Goal: Task Accomplishment & Management: Use online tool/utility

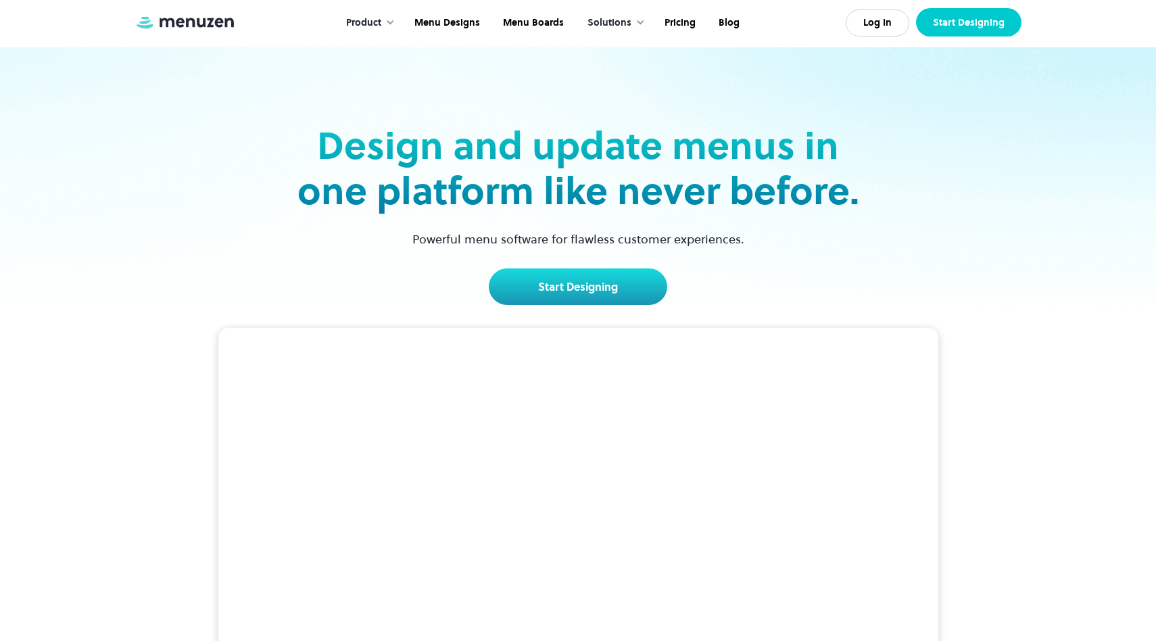
click at [974, 28] on link "Start Designing" at bounding box center [968, 22] width 105 height 28
click at [443, 21] on link "Menu Designs" at bounding box center [445, 23] width 89 height 42
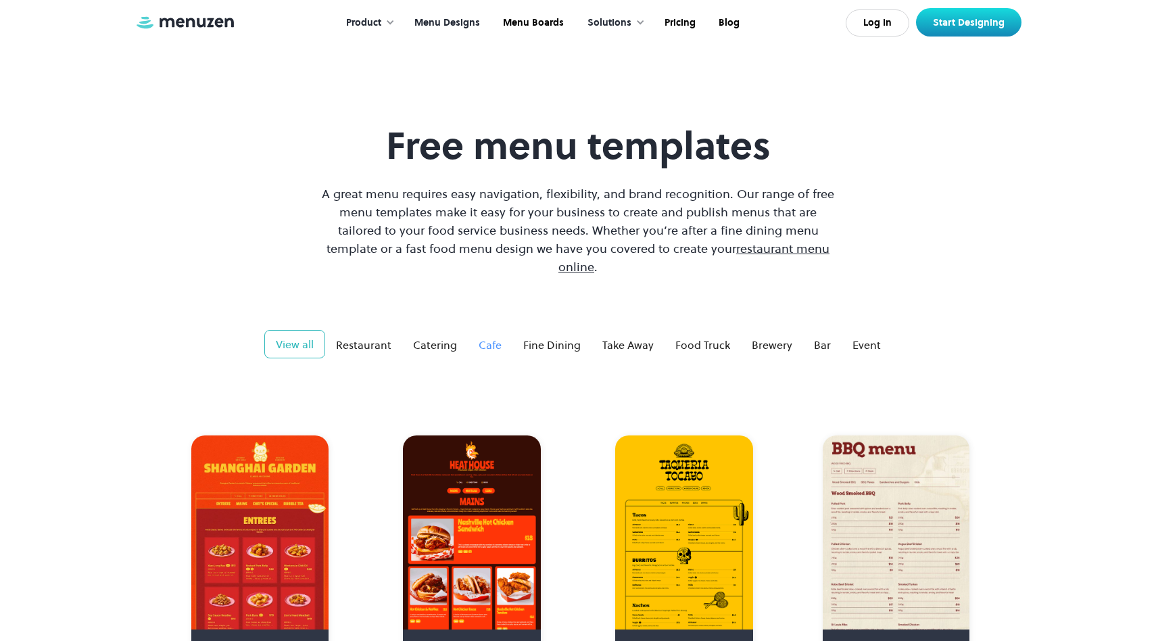
click at [483, 337] on div "Cafe" at bounding box center [489, 345] width 23 height 16
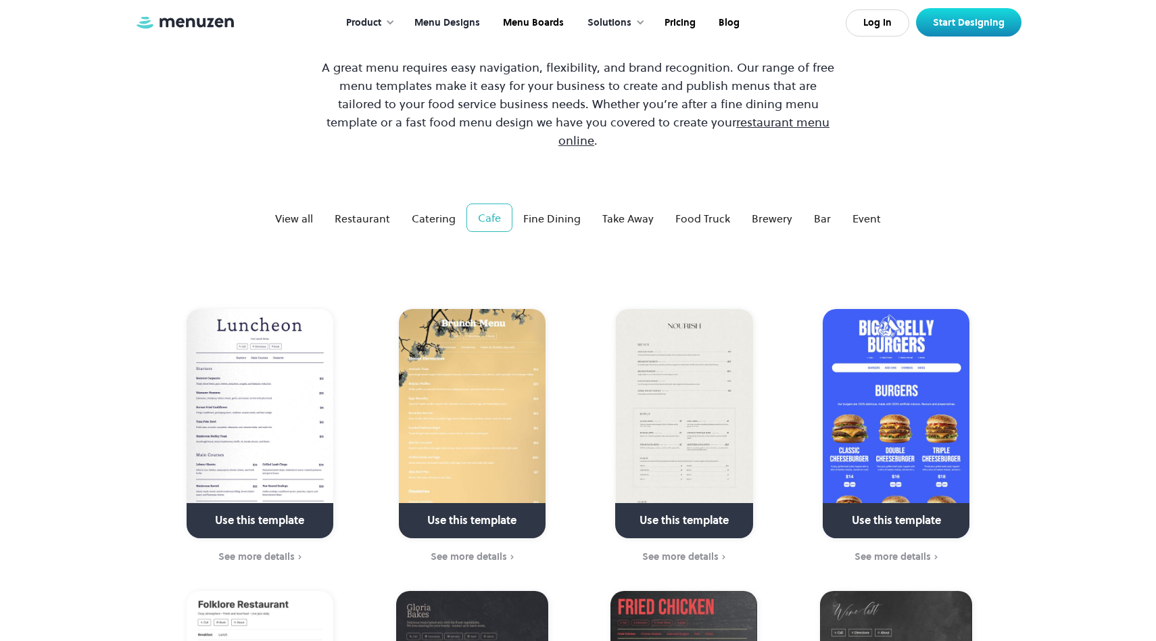
scroll to position [124, 0]
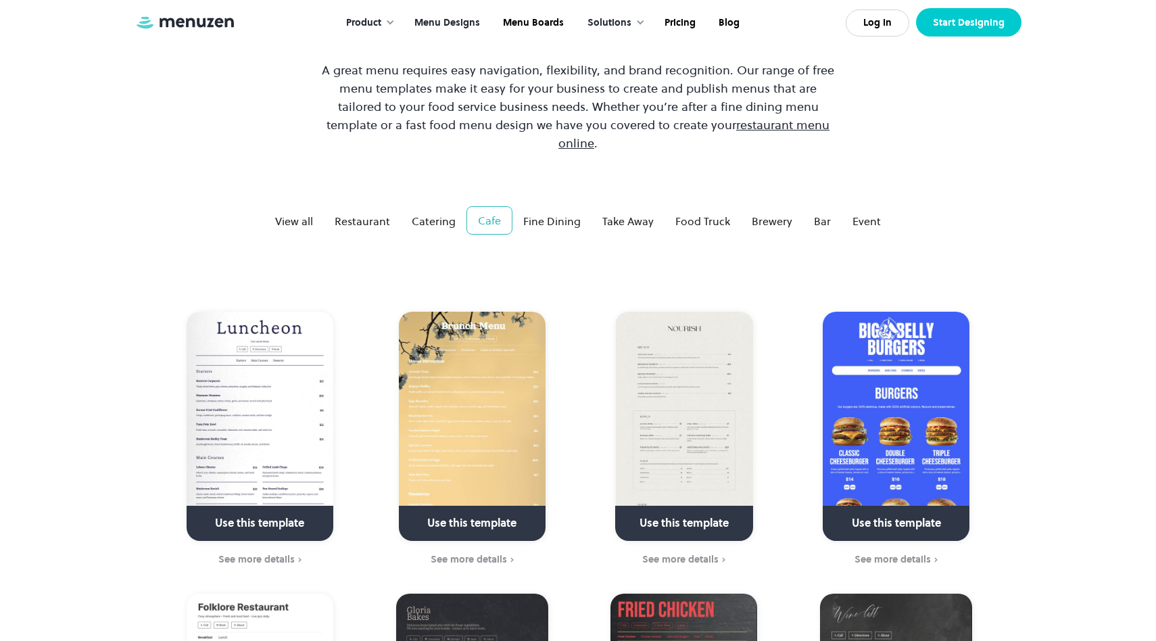
click at [952, 20] on link "Start Designing" at bounding box center [968, 22] width 105 height 28
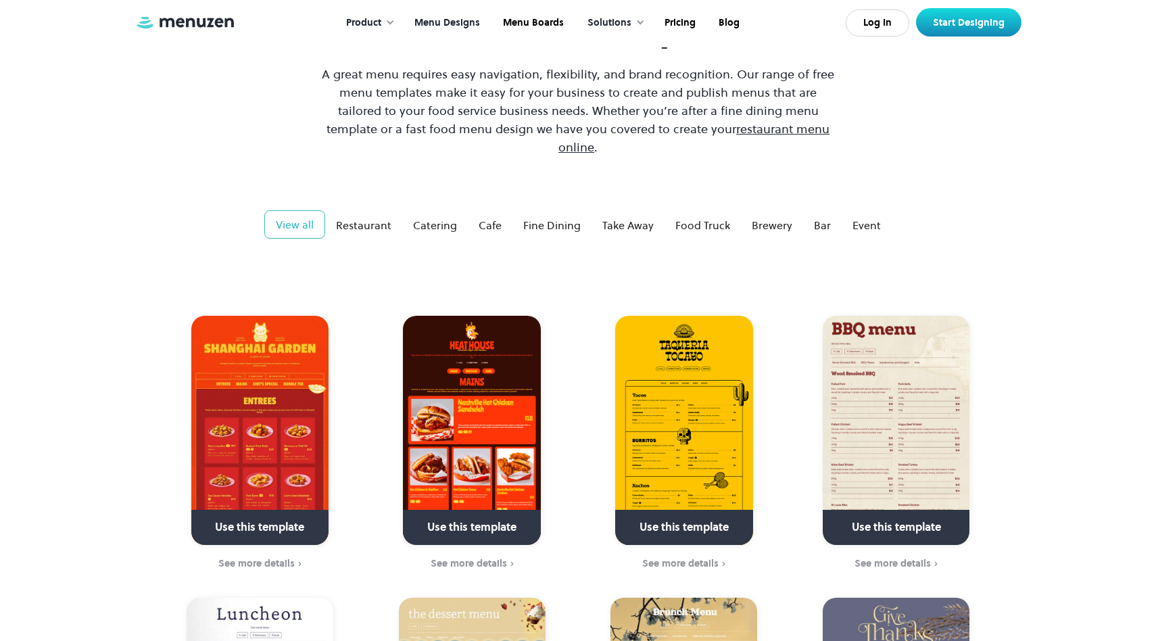
scroll to position [124, 0]
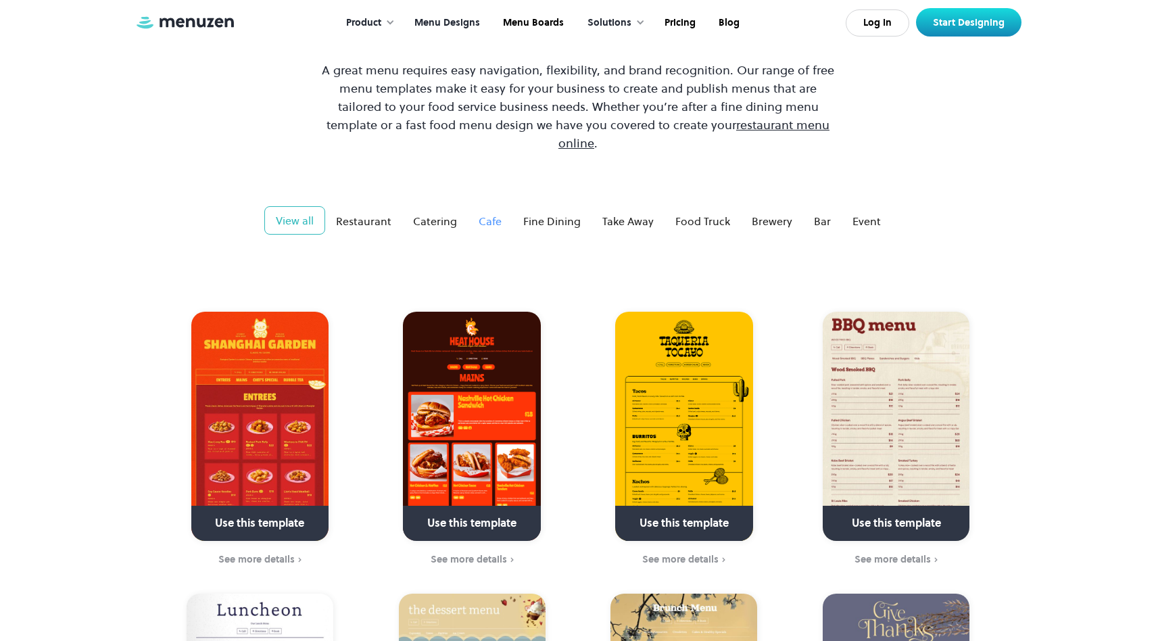
click at [489, 207] on link "Cafe" at bounding box center [490, 220] width 45 height 27
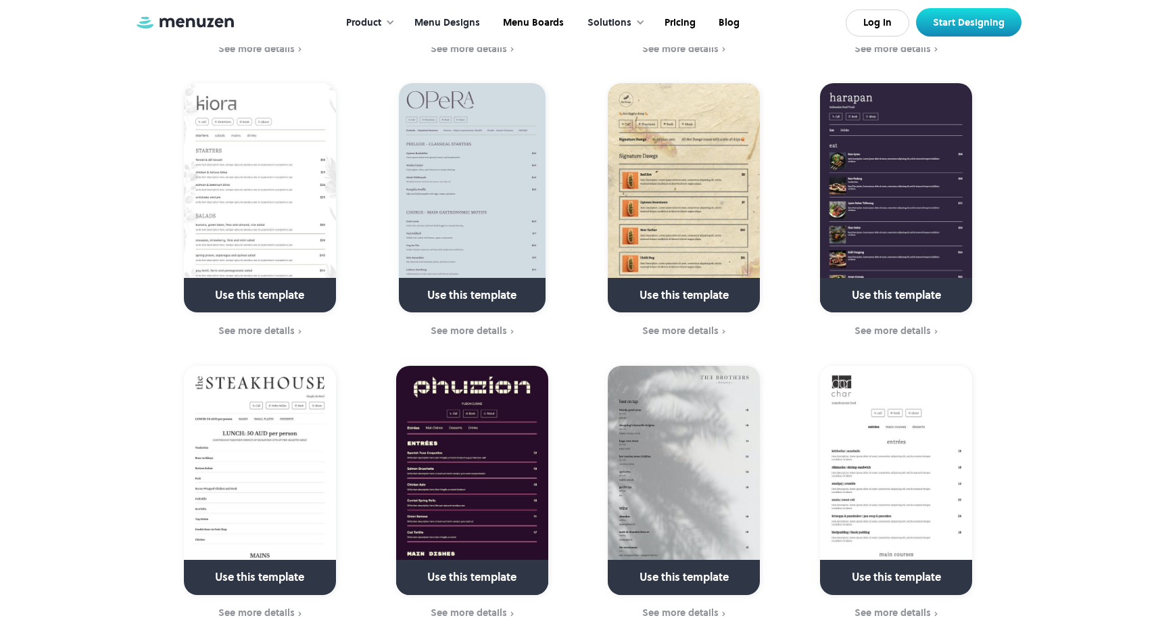
scroll to position [1200, 0]
